Goal: Transaction & Acquisition: Purchase product/service

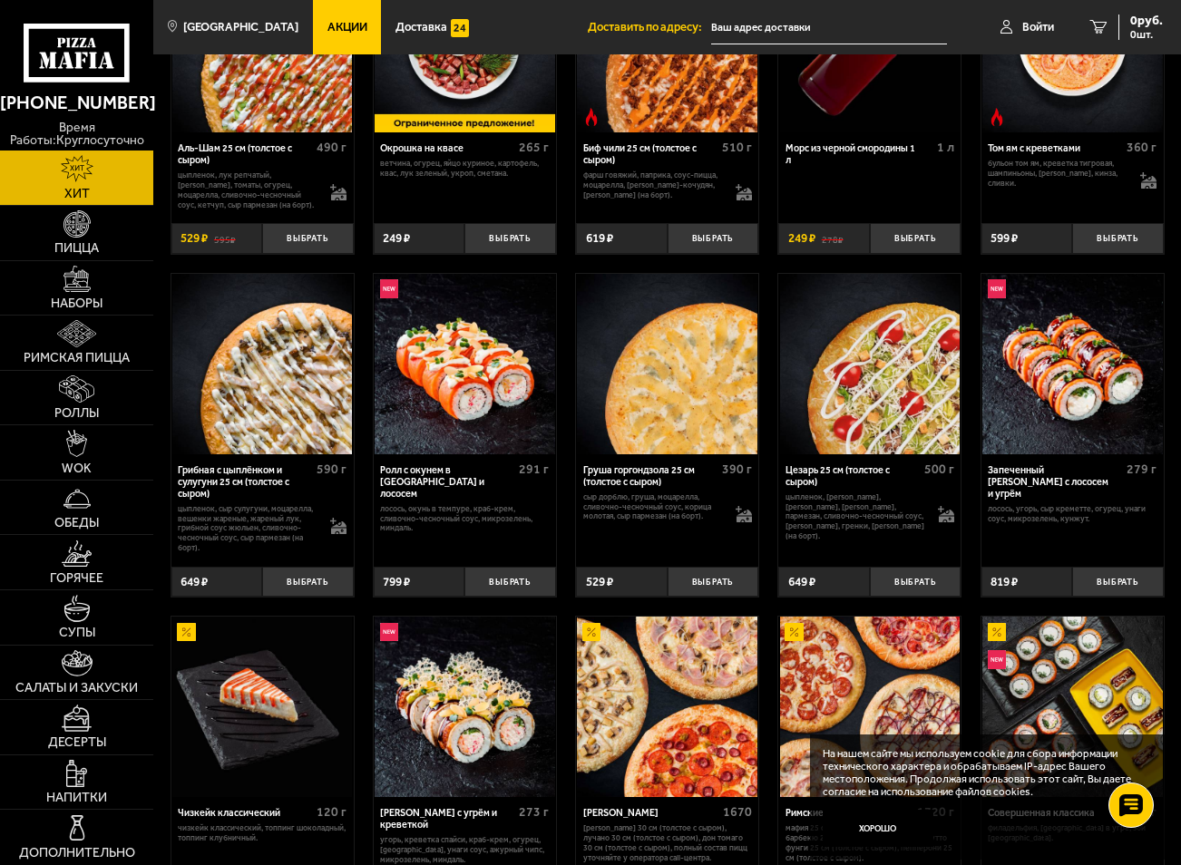
scroll to position [635, 0]
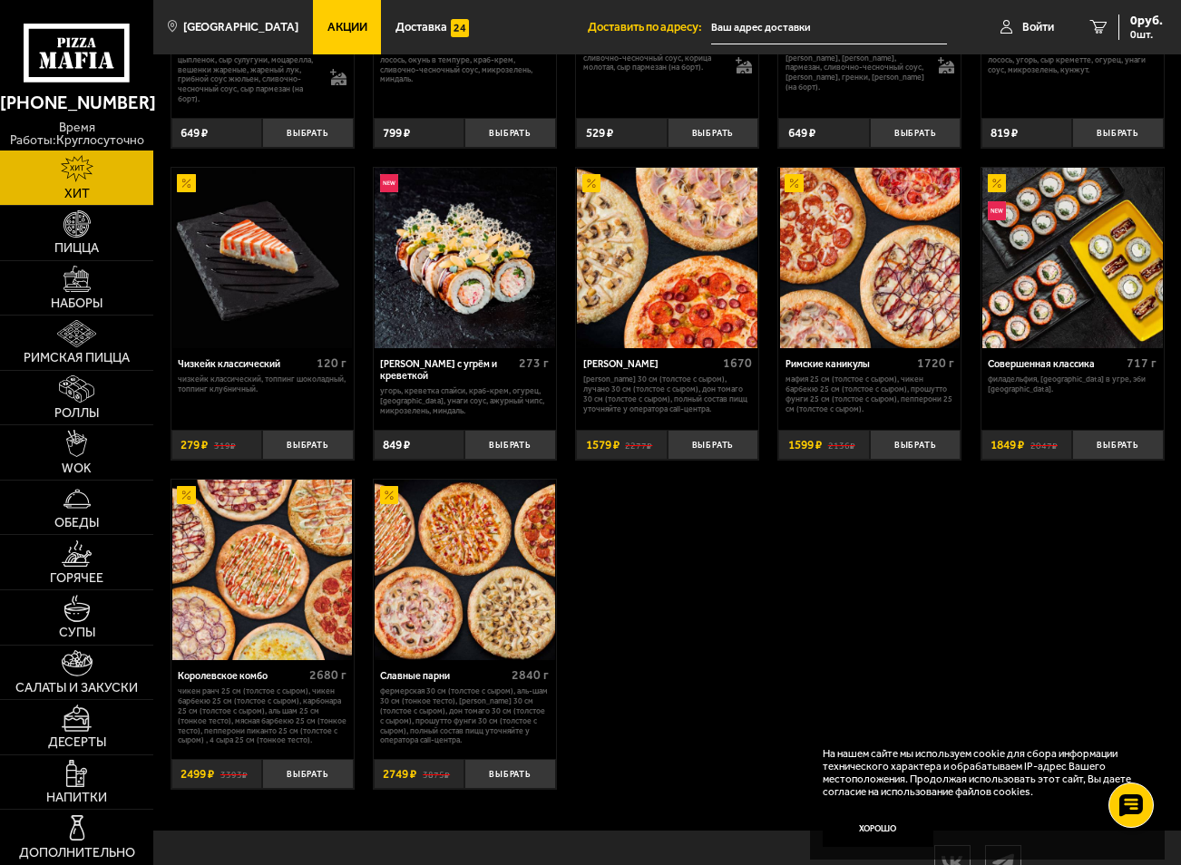
click at [860, 294] on img at bounding box center [870, 258] width 180 height 180
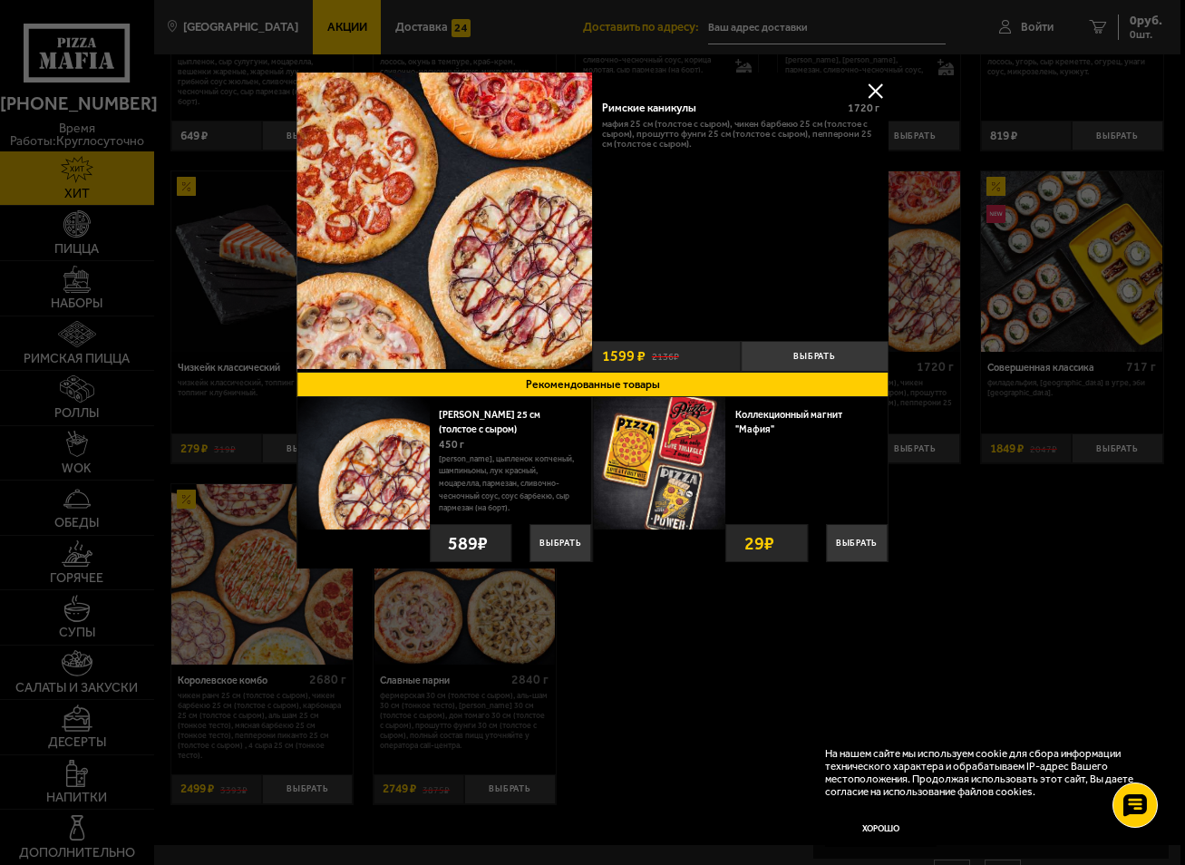
click at [872, 92] on button at bounding box center [874, 90] width 27 height 27
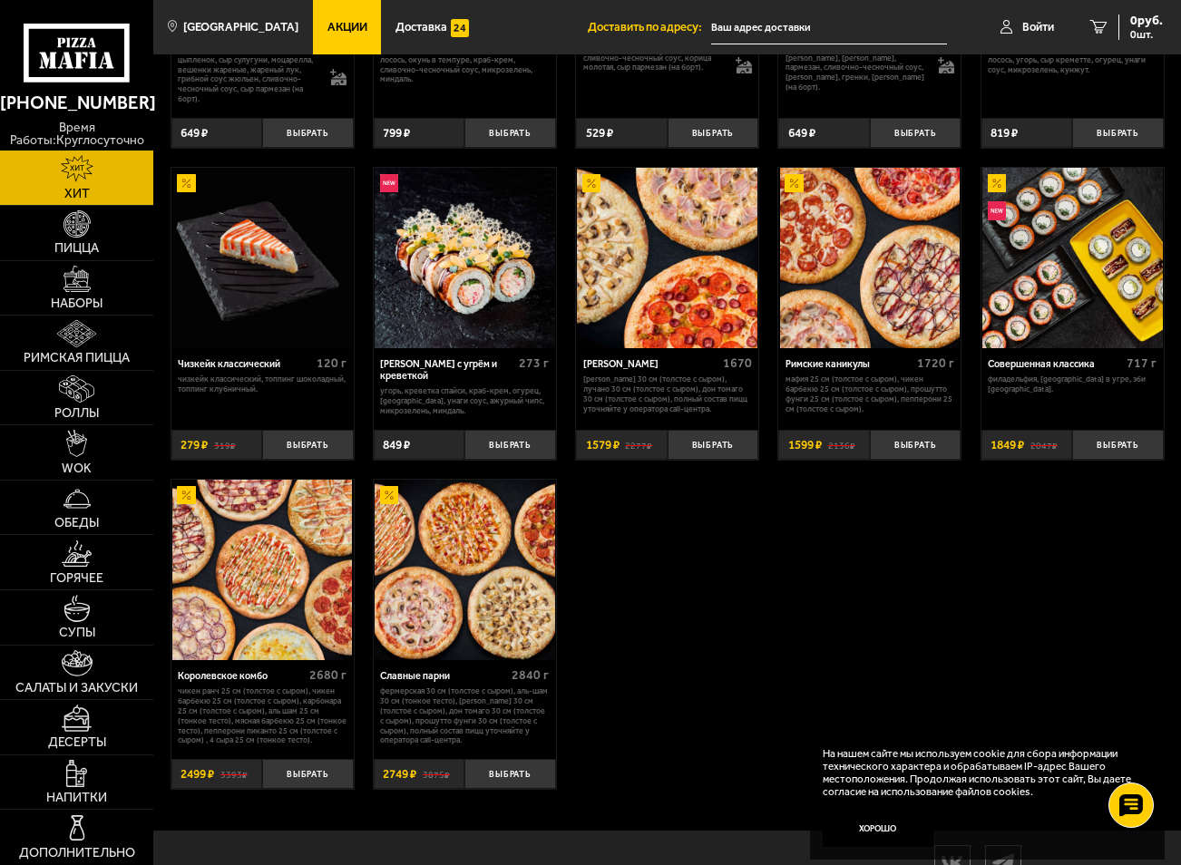
click at [885, 291] on img at bounding box center [870, 258] width 180 height 180
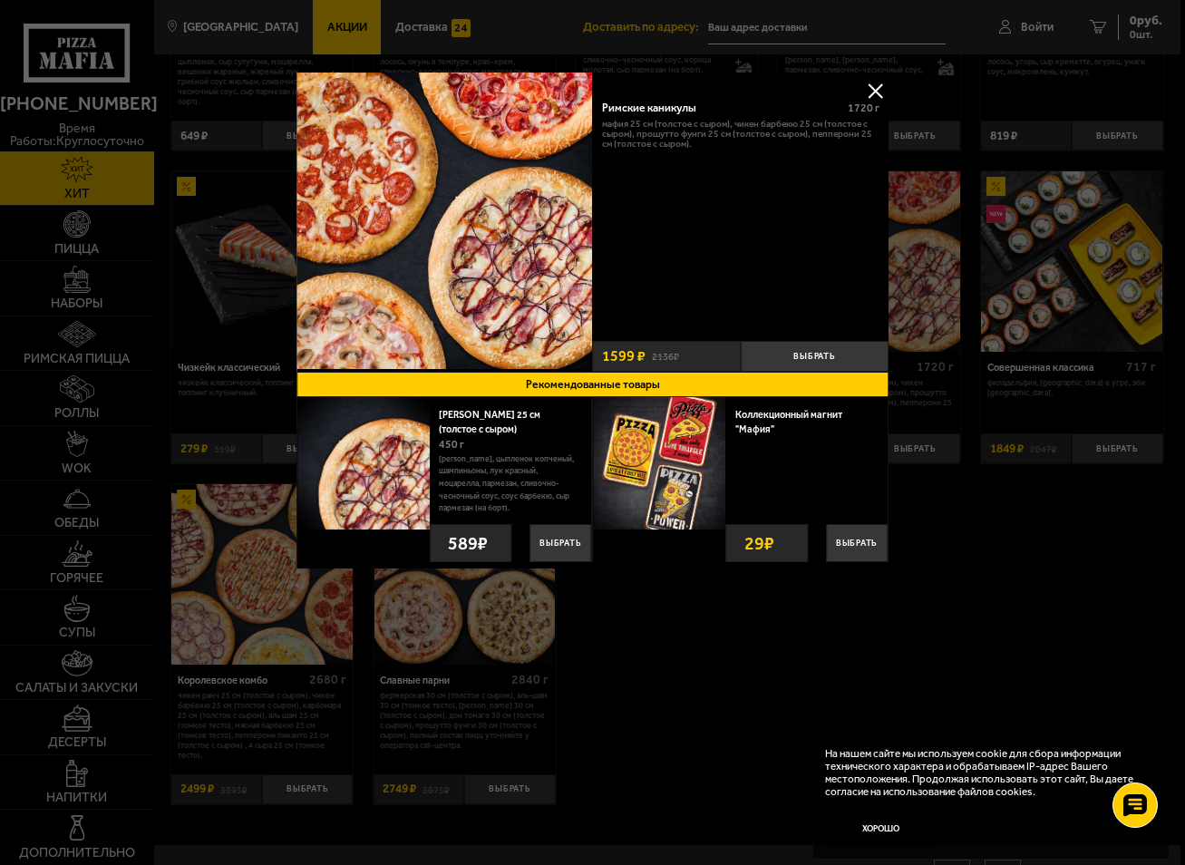
click at [879, 92] on button at bounding box center [874, 90] width 27 height 27
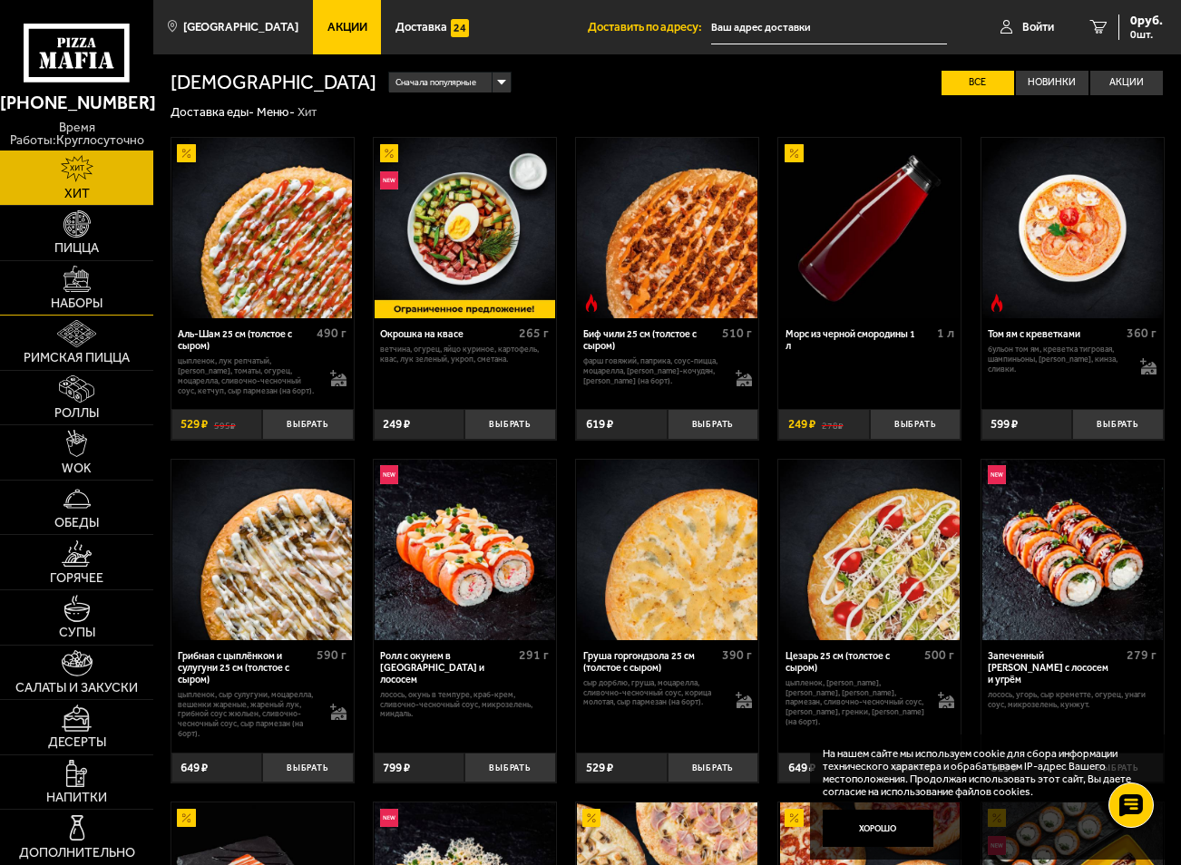
click at [85, 283] on img at bounding box center [76, 279] width 27 height 27
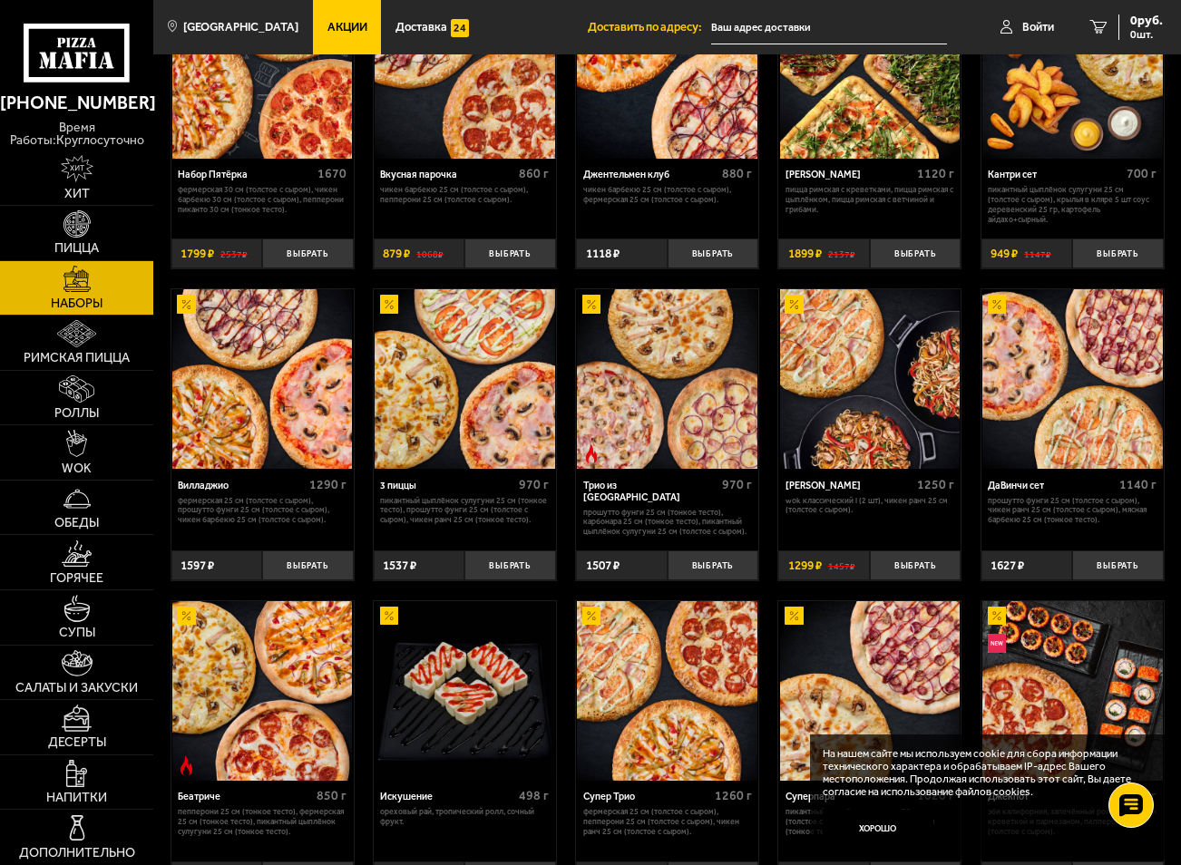
scroll to position [40, 0]
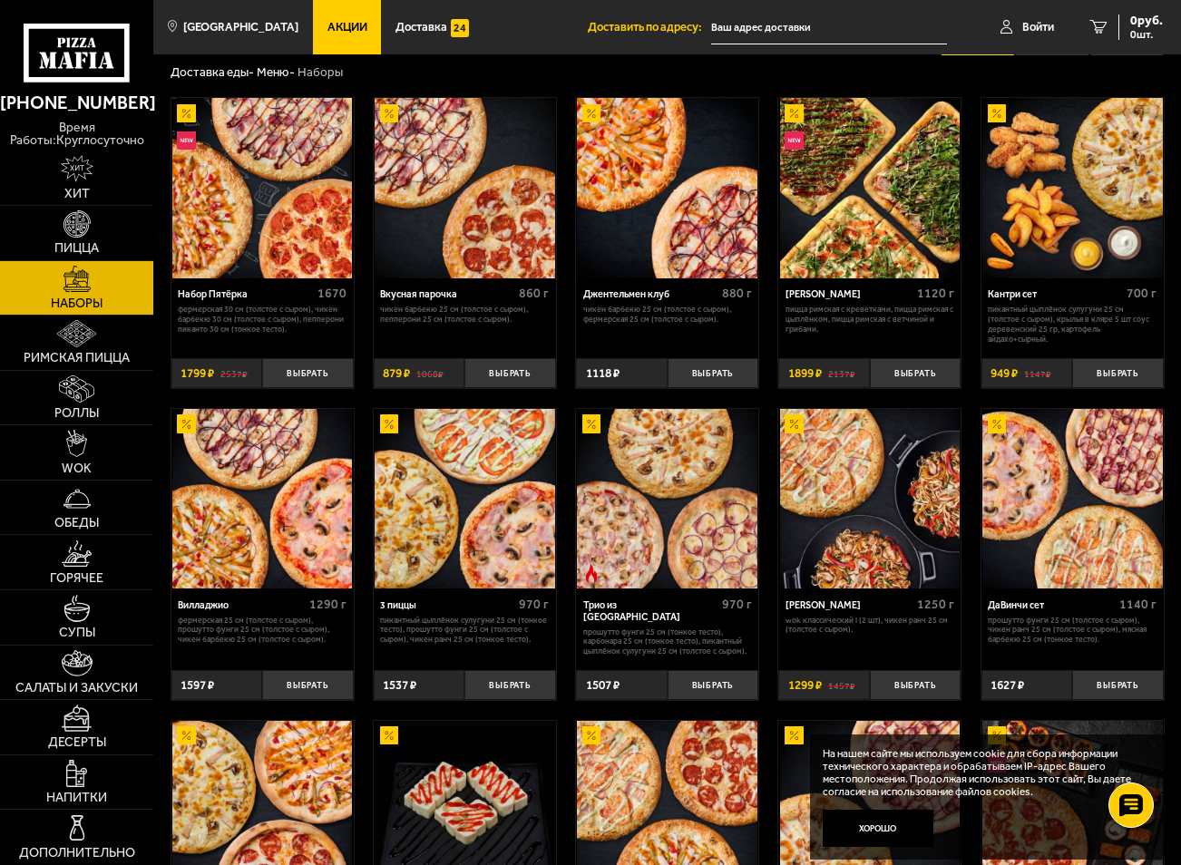
click at [887, 207] on img at bounding box center [870, 188] width 180 height 180
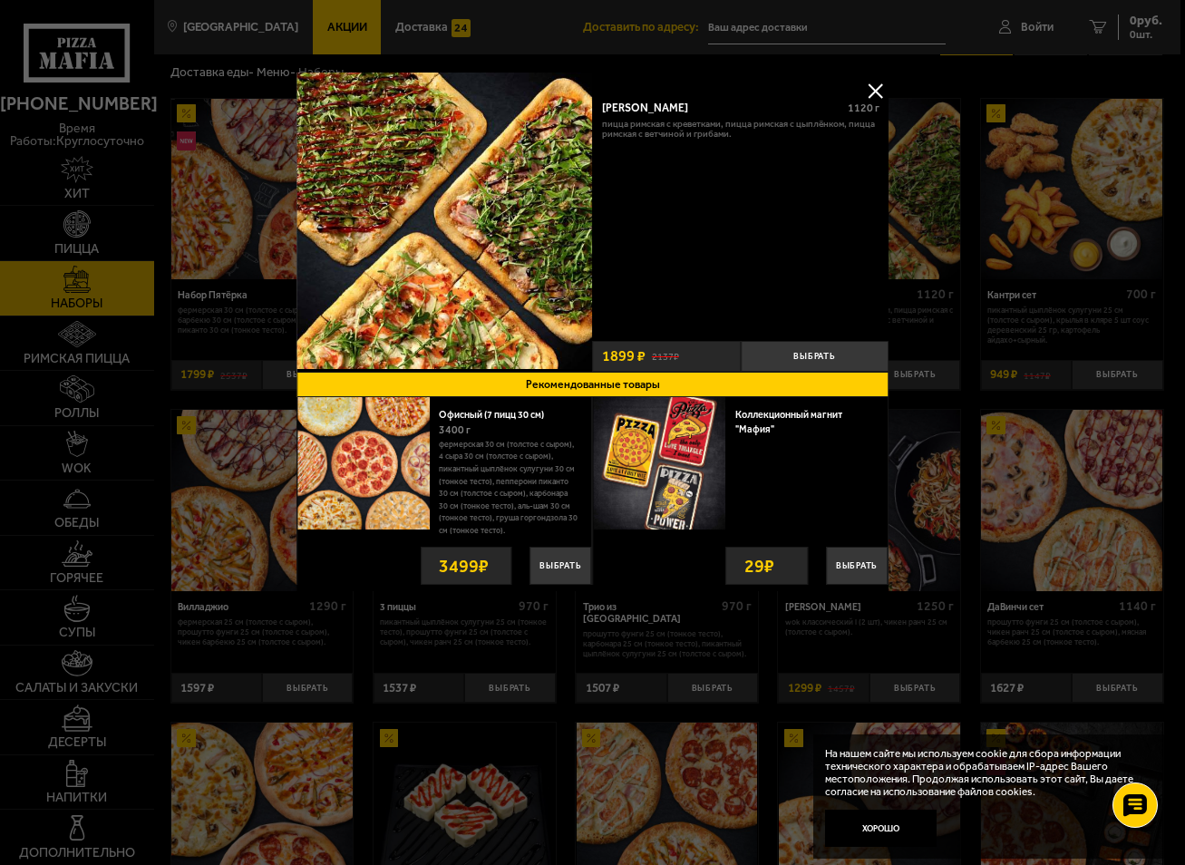
click at [442, 195] on img at bounding box center [444, 221] width 296 height 296
click at [872, 95] on button at bounding box center [874, 90] width 27 height 27
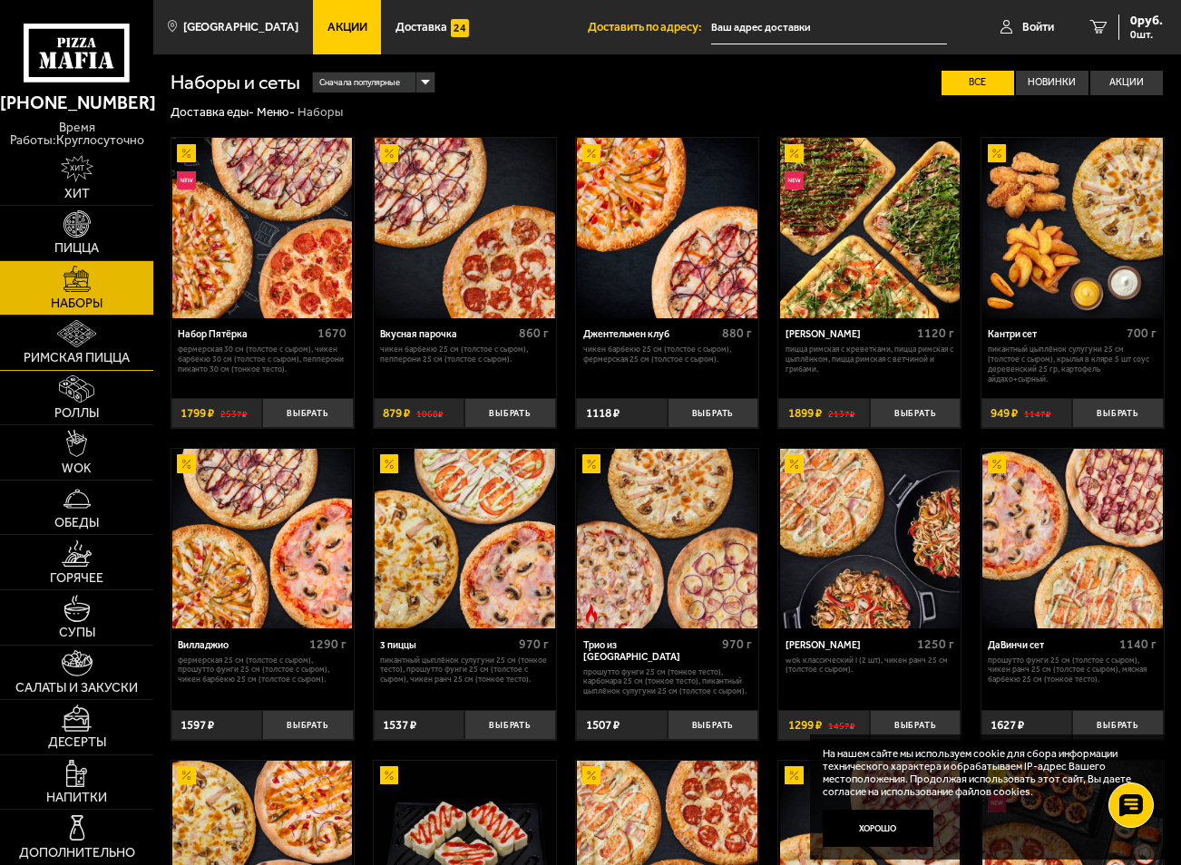
click at [102, 330] on link "Римская пицца" at bounding box center [76, 343] width 153 height 54
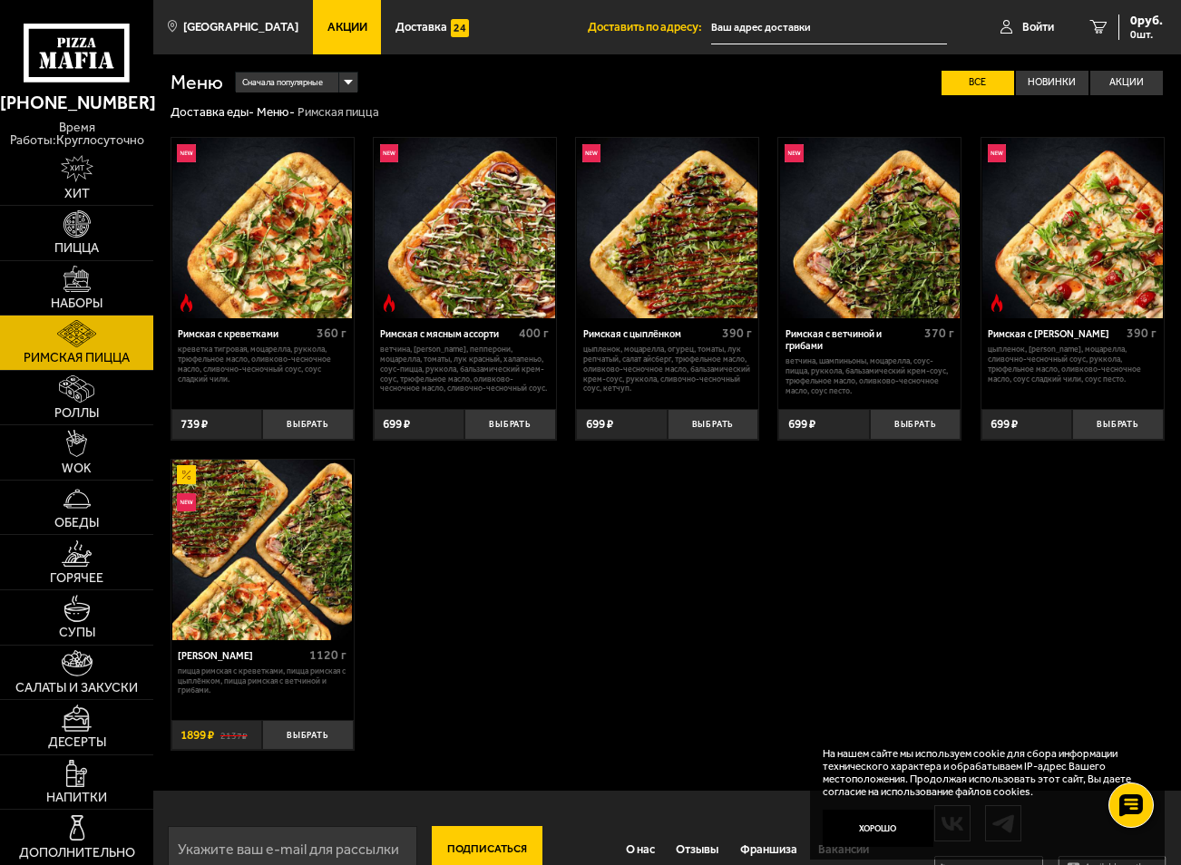
click at [691, 247] on img at bounding box center [667, 228] width 180 height 180
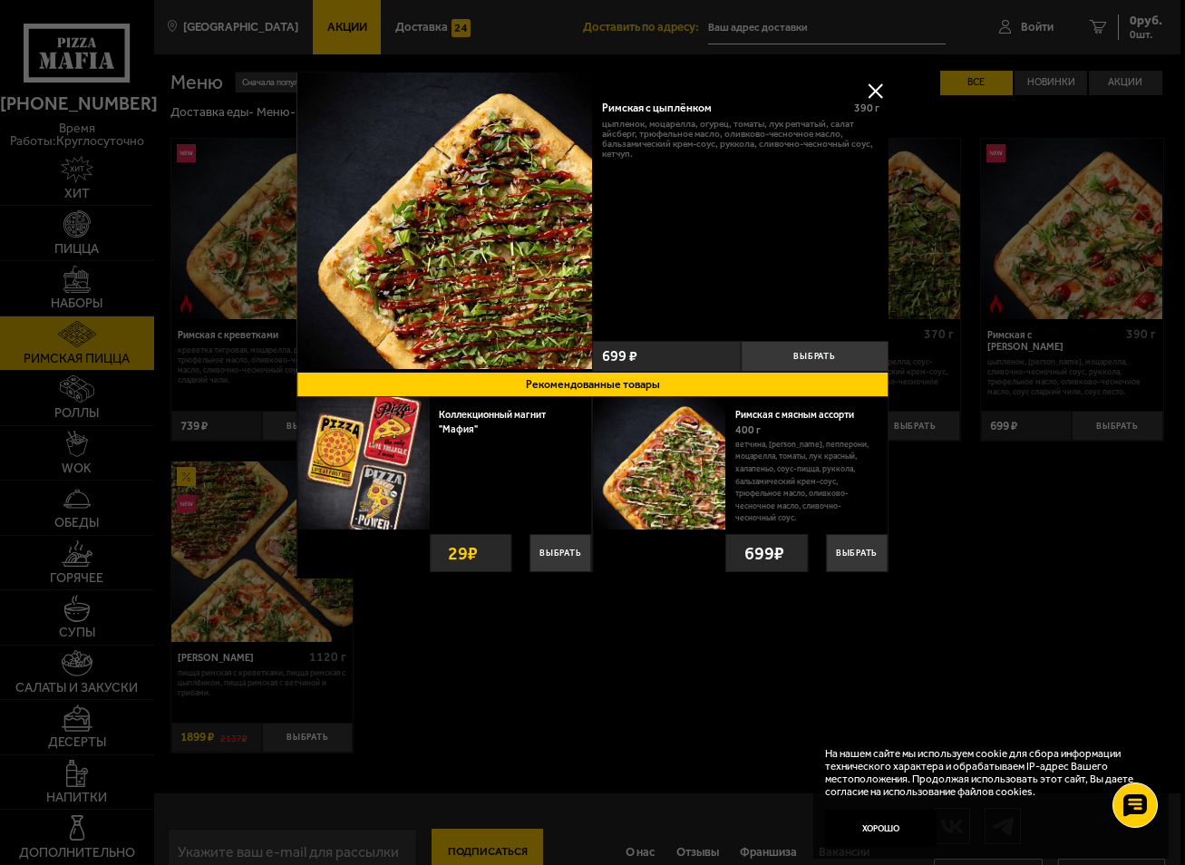
click at [881, 79] on button at bounding box center [874, 90] width 27 height 27
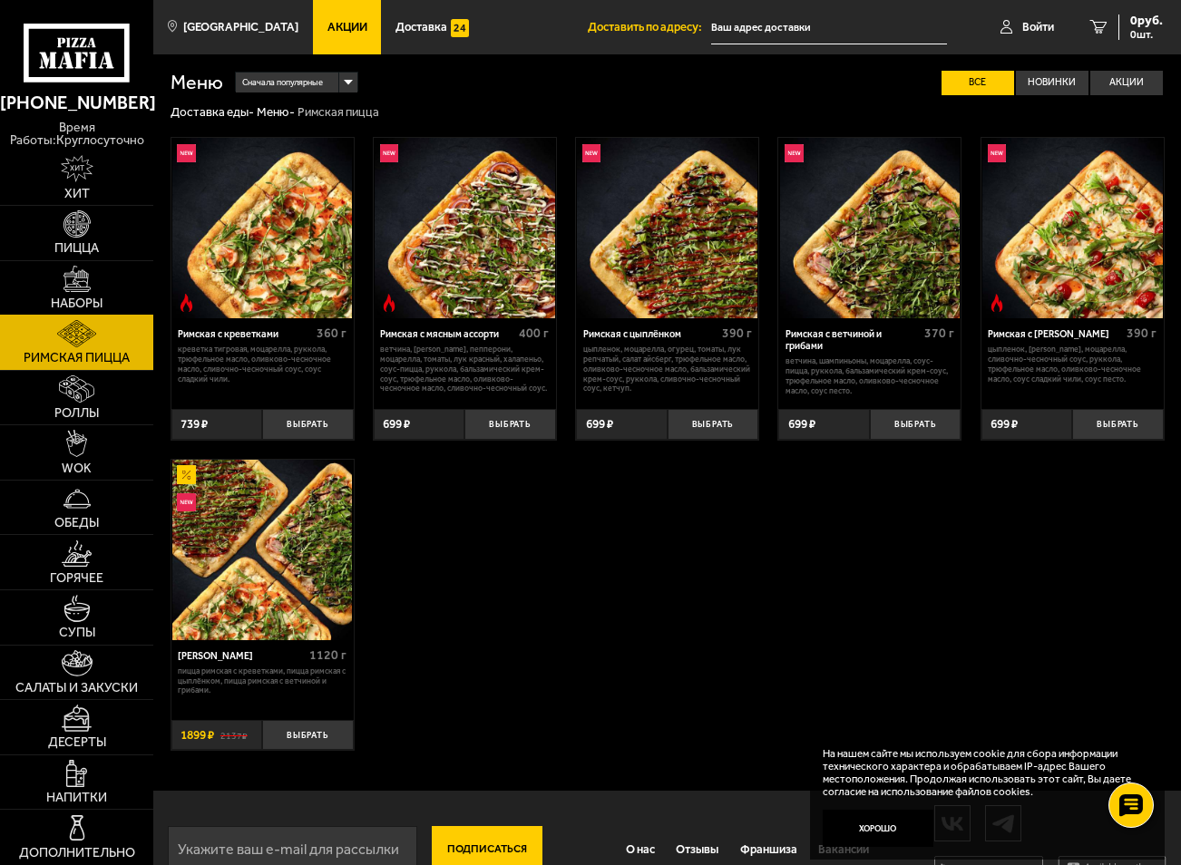
click at [75, 287] on img at bounding box center [76, 279] width 27 height 27
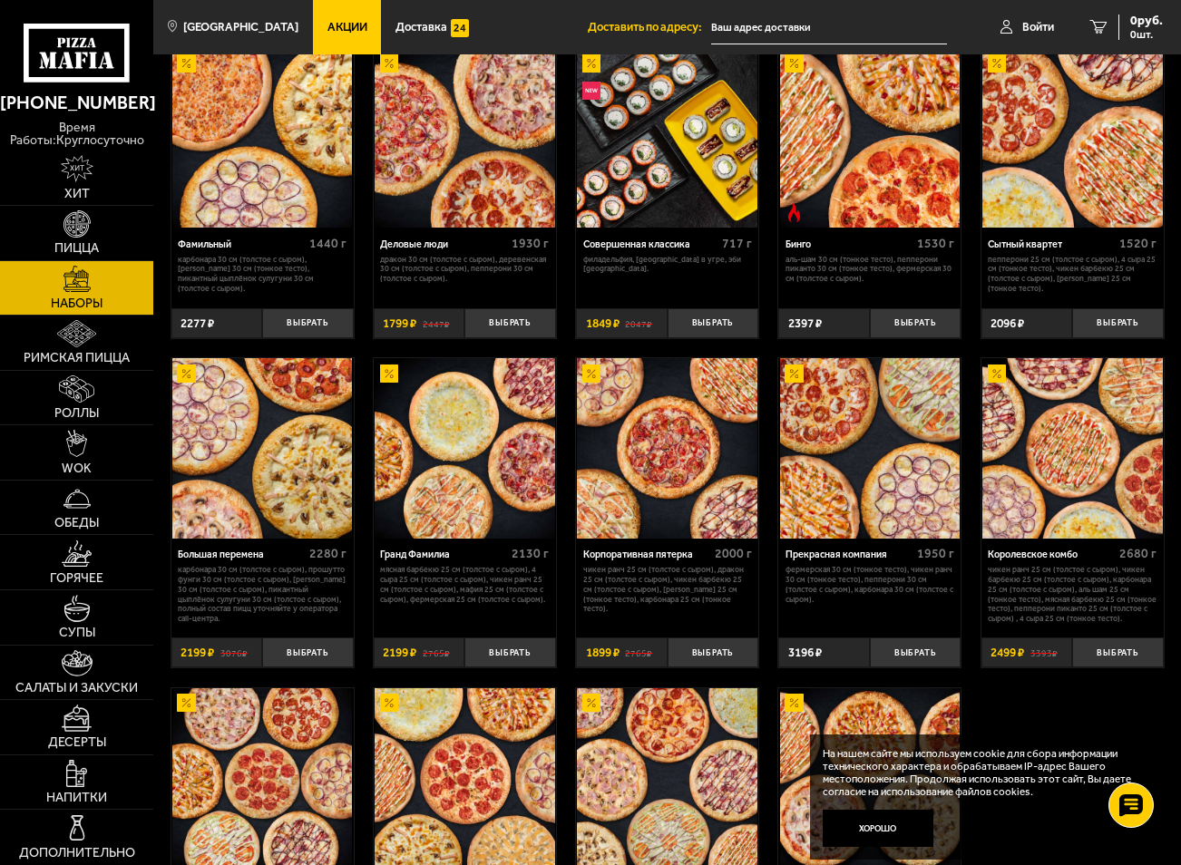
scroll to position [1360, 0]
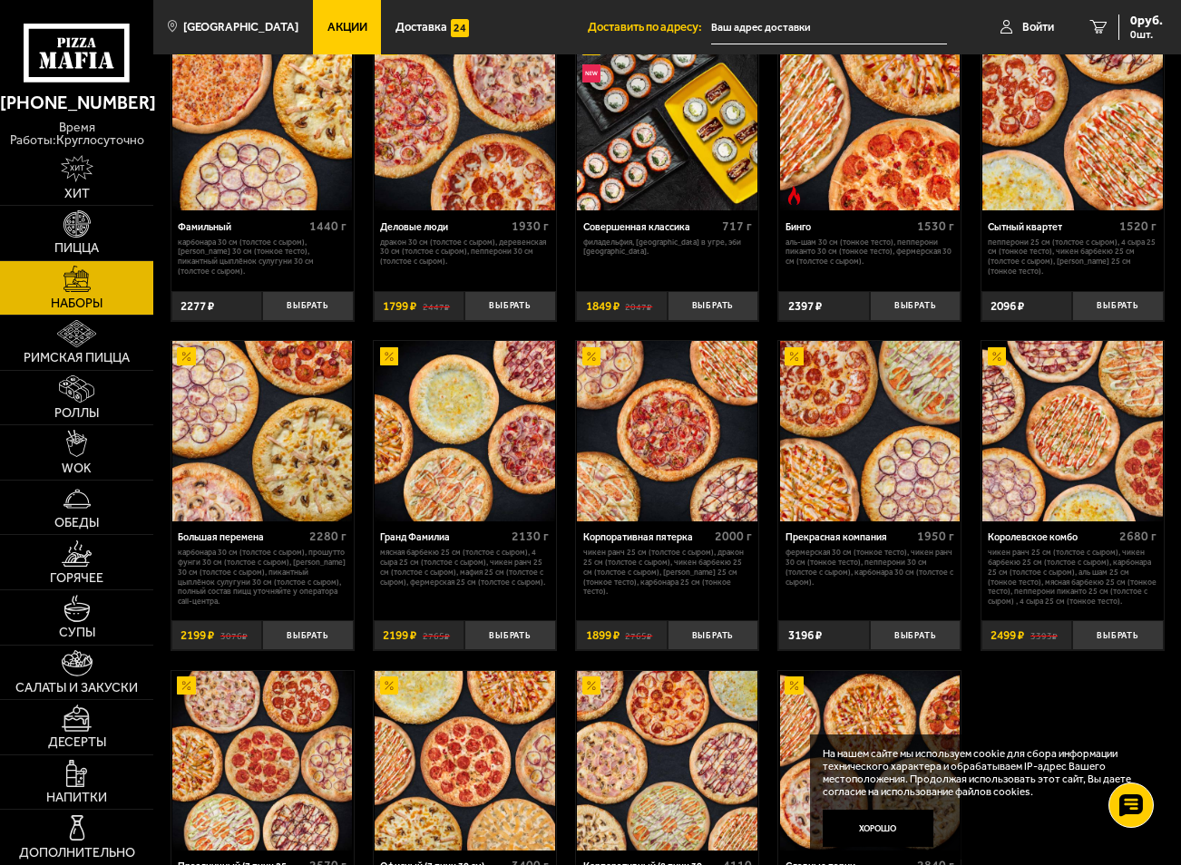
click at [714, 469] on img at bounding box center [667, 431] width 180 height 180
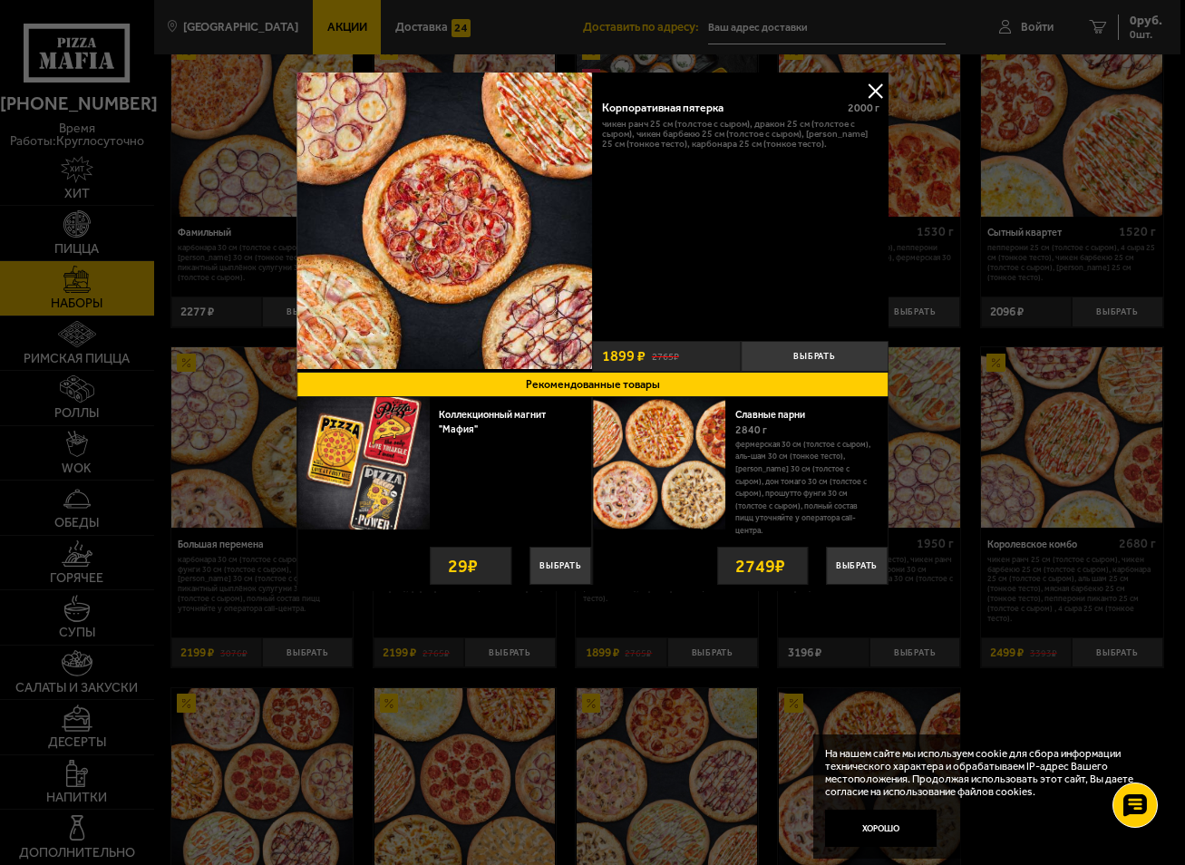
click at [869, 95] on button at bounding box center [874, 90] width 27 height 27
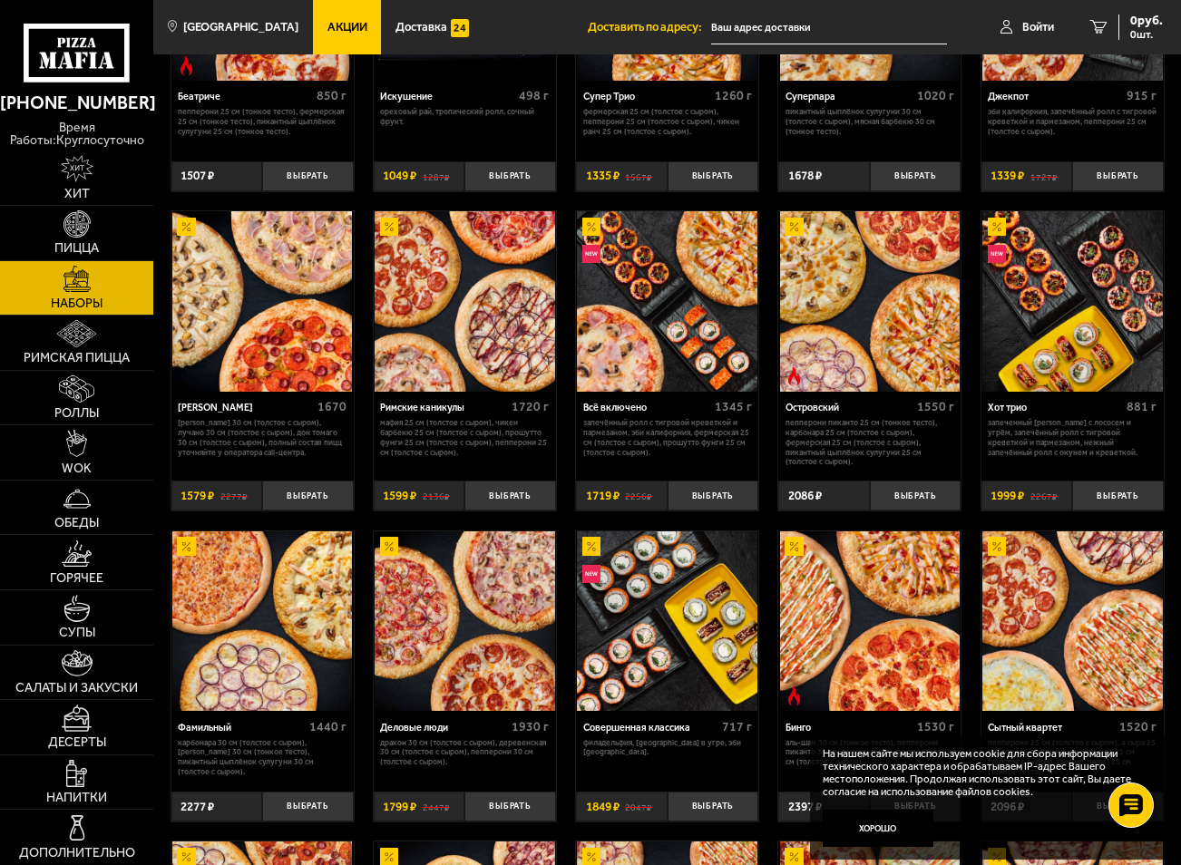
scroll to position [816, 0]
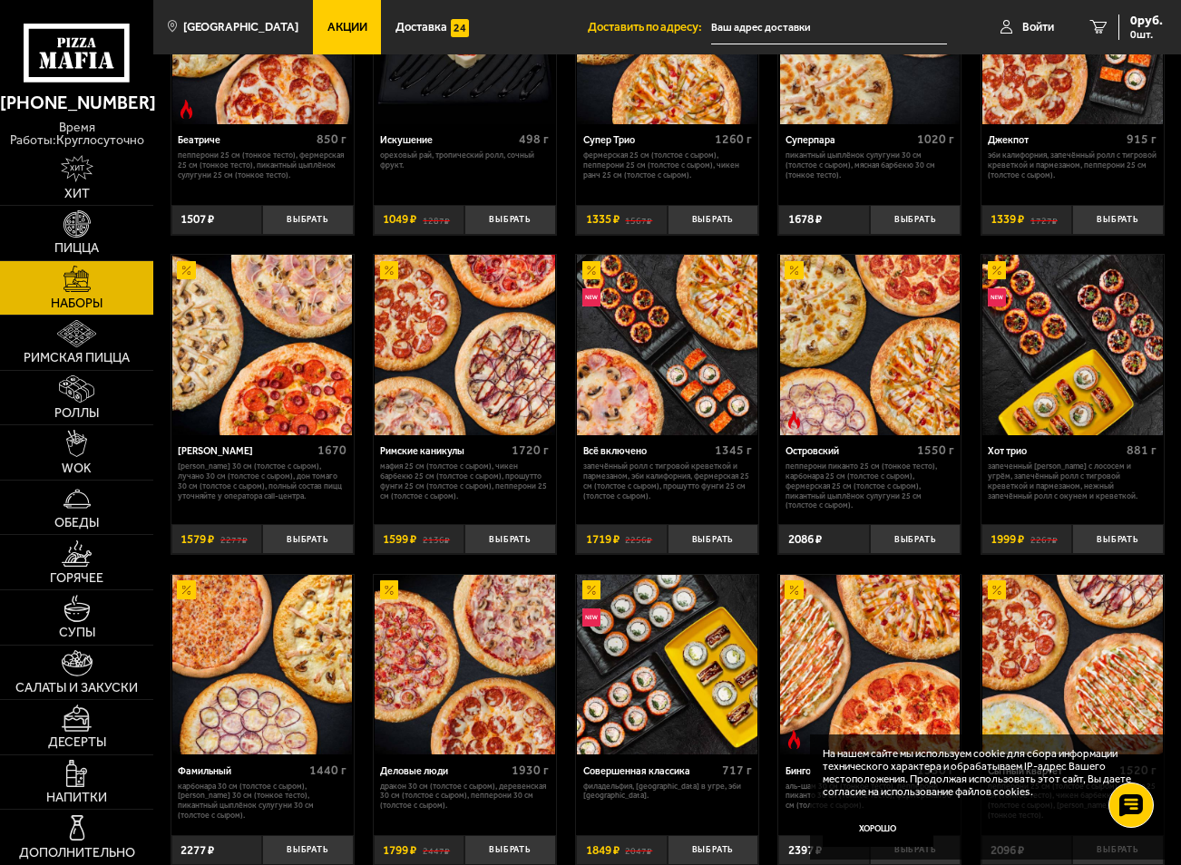
click at [876, 410] on img at bounding box center [870, 345] width 180 height 180
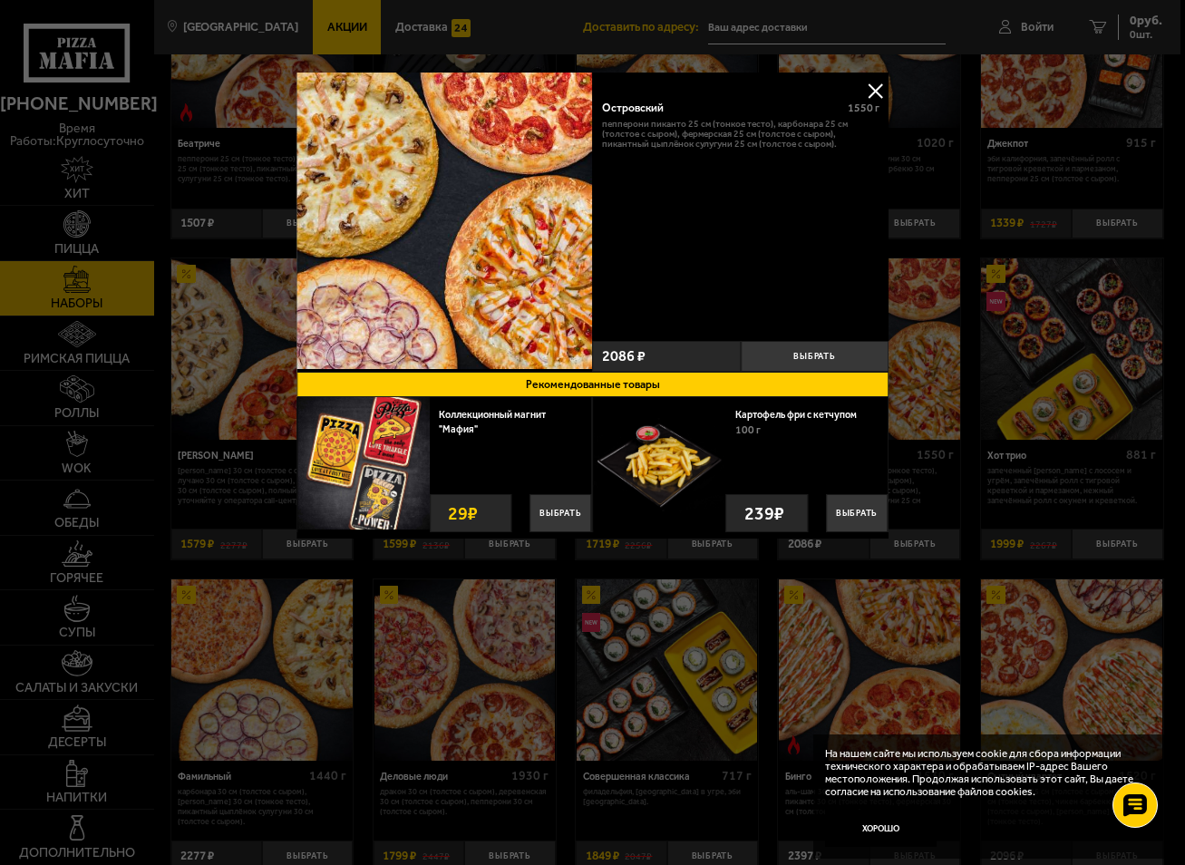
click at [871, 92] on button at bounding box center [874, 90] width 27 height 27
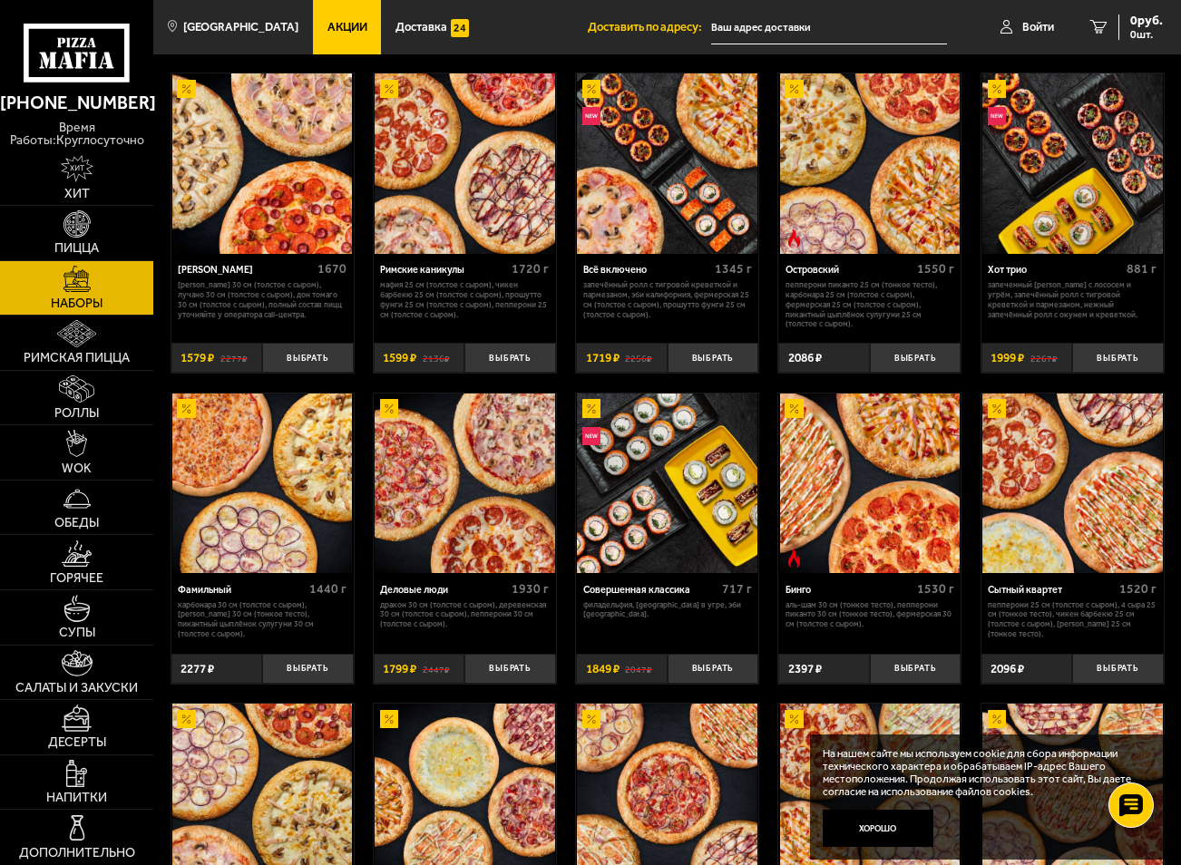
scroll to position [1088, 0]
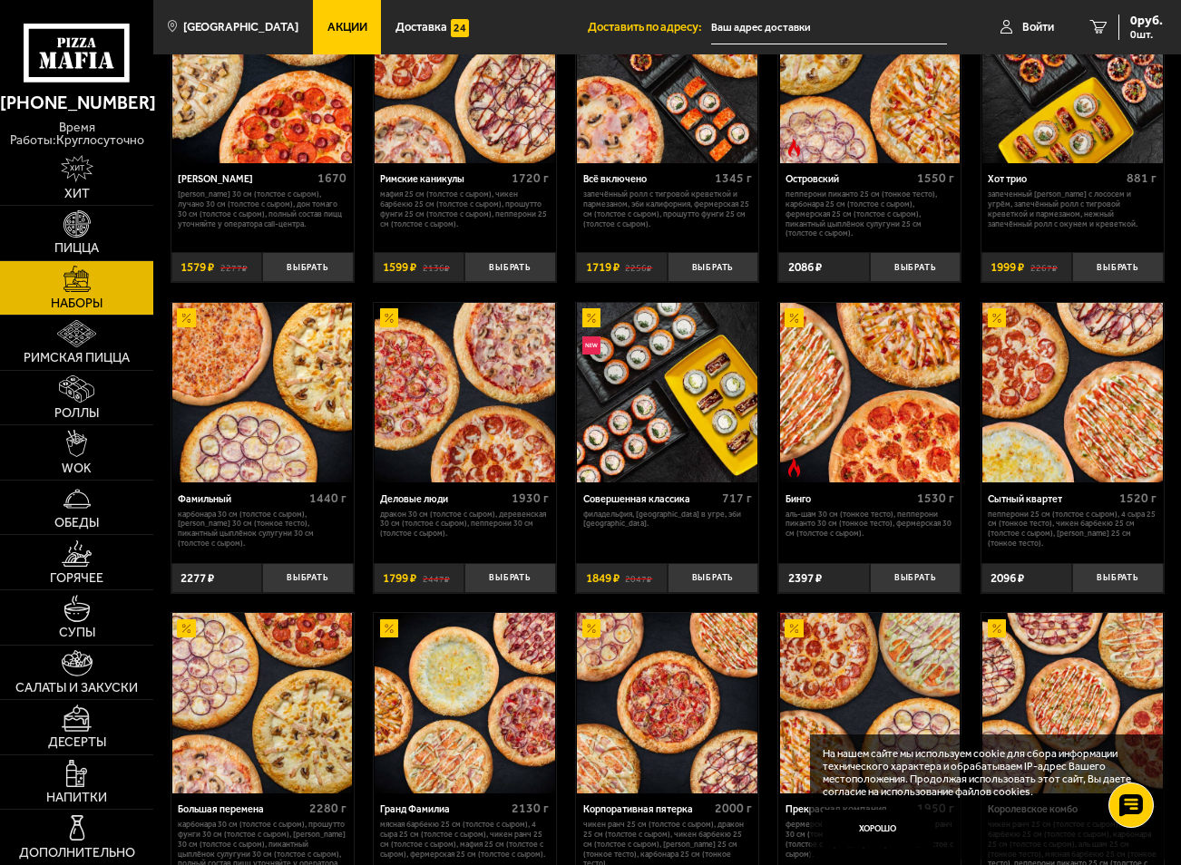
click at [1071, 438] on img at bounding box center [1072, 393] width 180 height 180
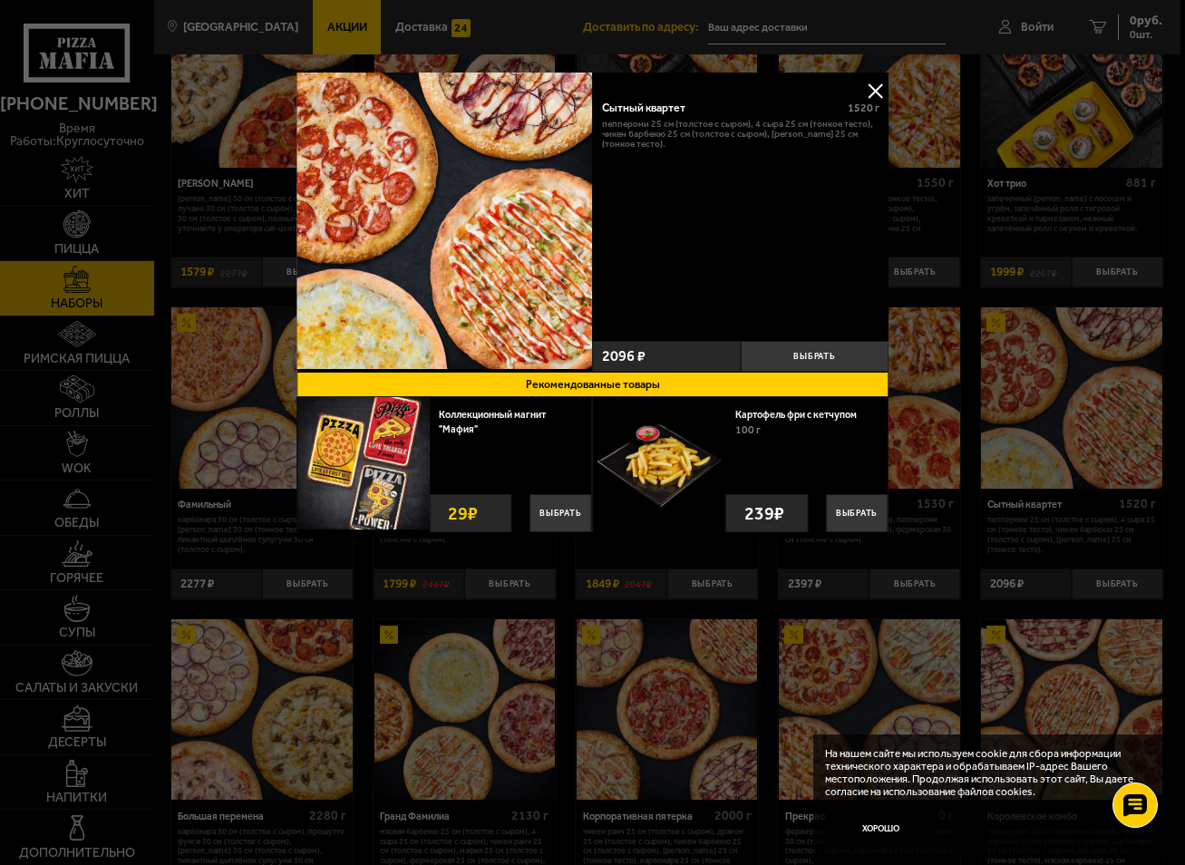
click at [882, 86] on button at bounding box center [874, 90] width 27 height 27
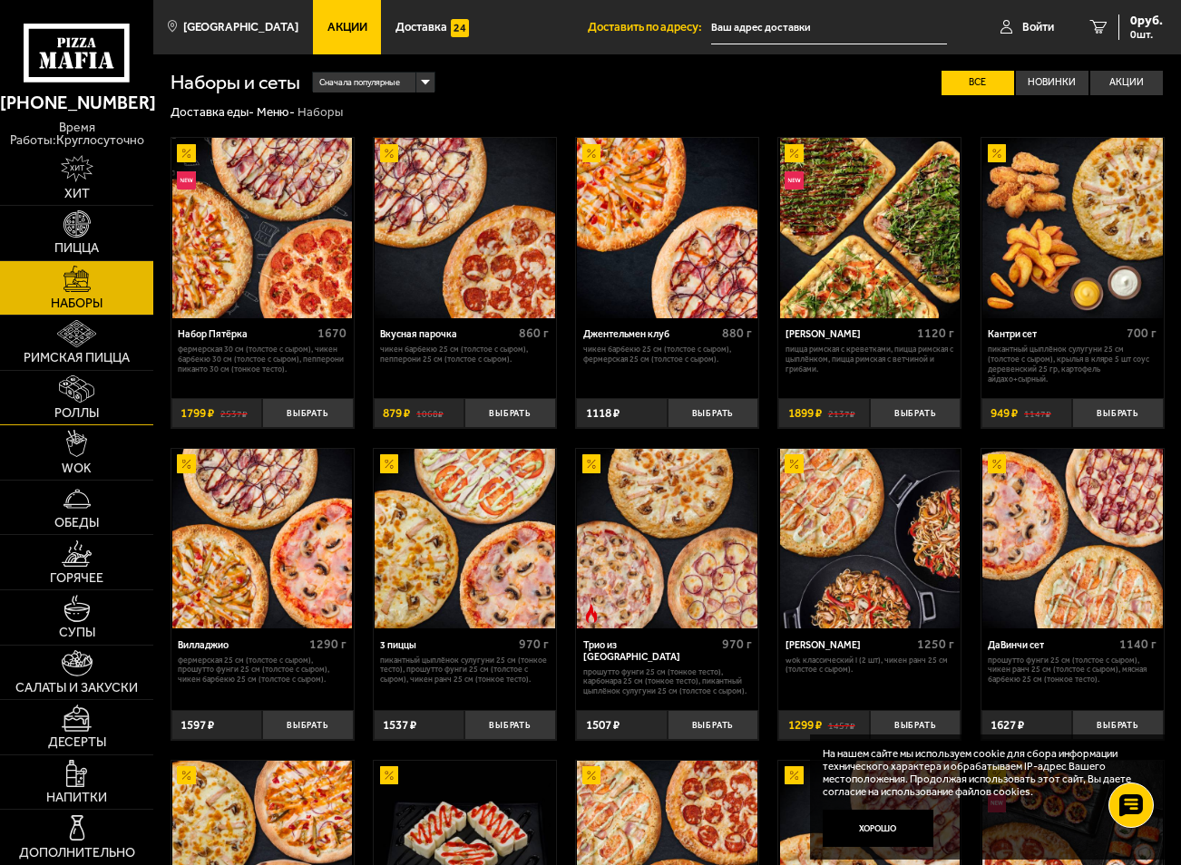
click at [76, 388] on img at bounding box center [76, 388] width 35 height 27
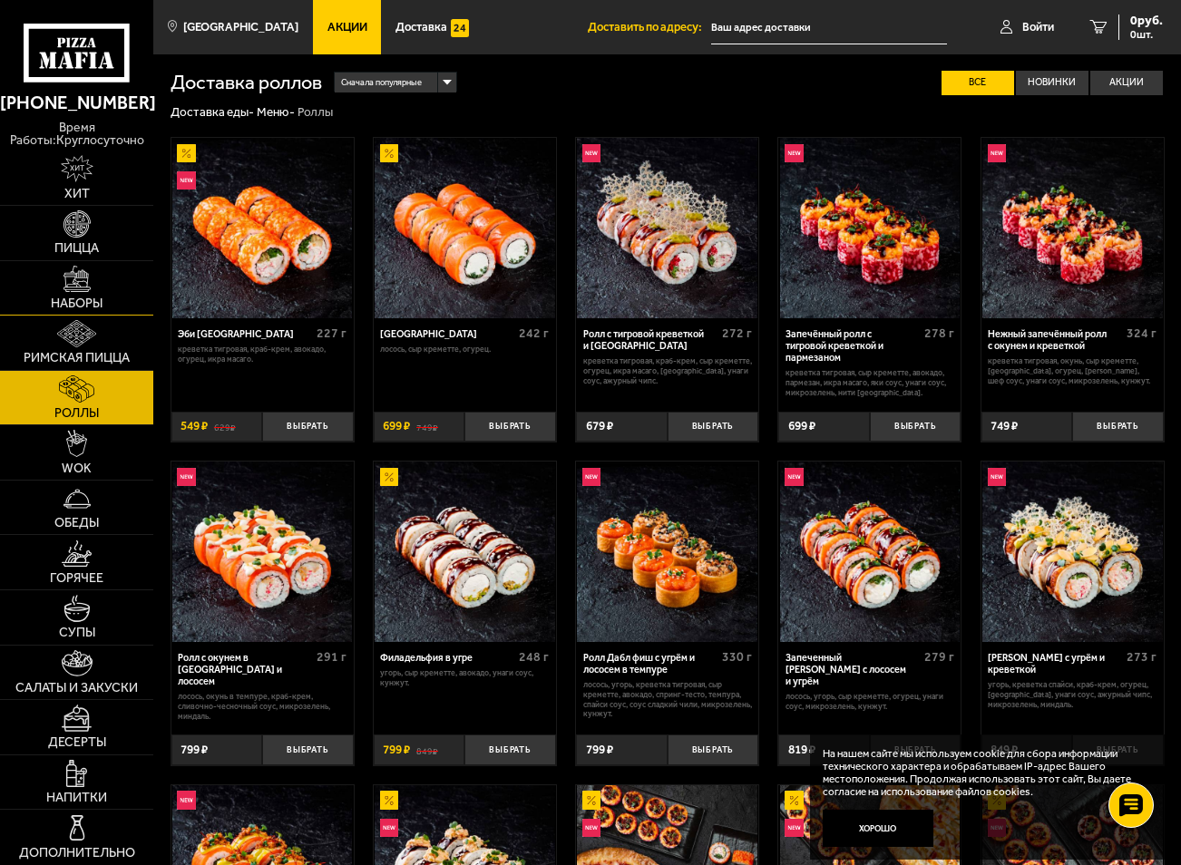
click at [94, 297] on span "Наборы" at bounding box center [77, 303] width 52 height 13
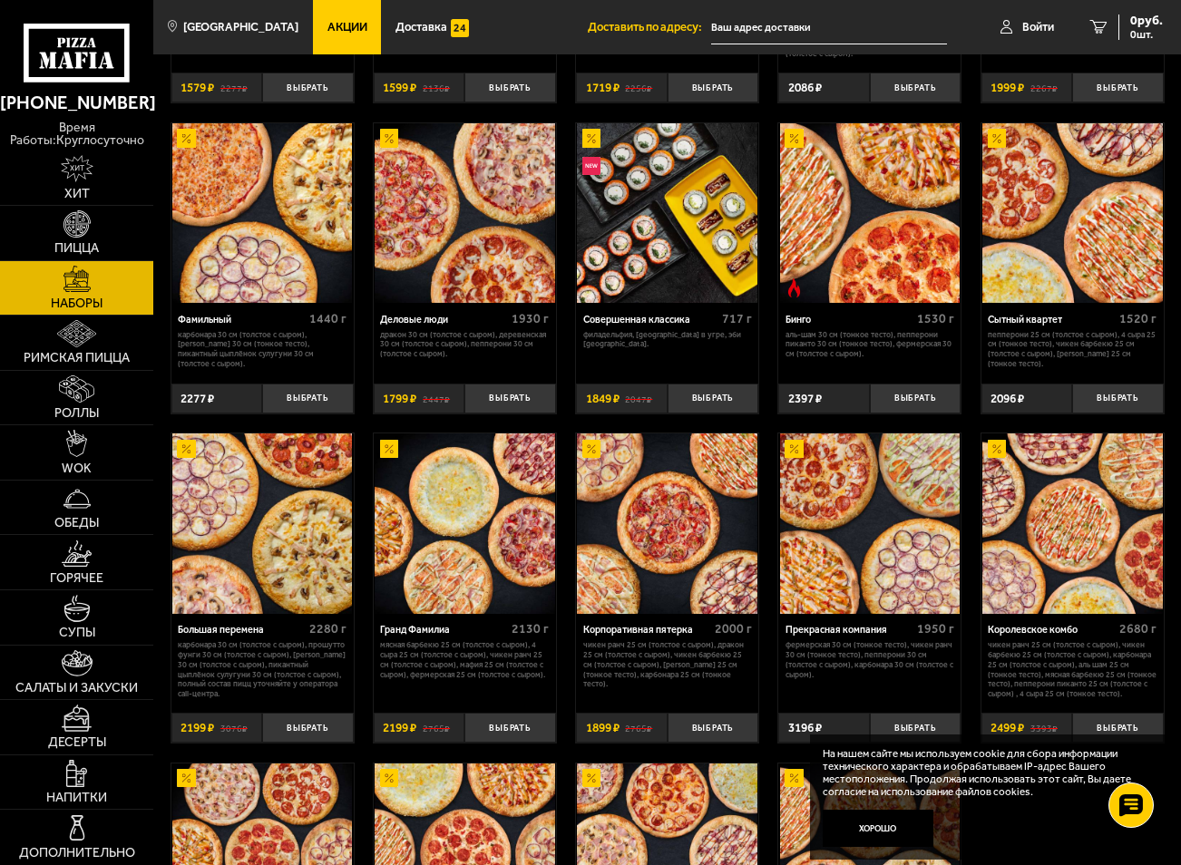
scroll to position [1269, 0]
